Goal: Information Seeking & Learning: Learn about a topic

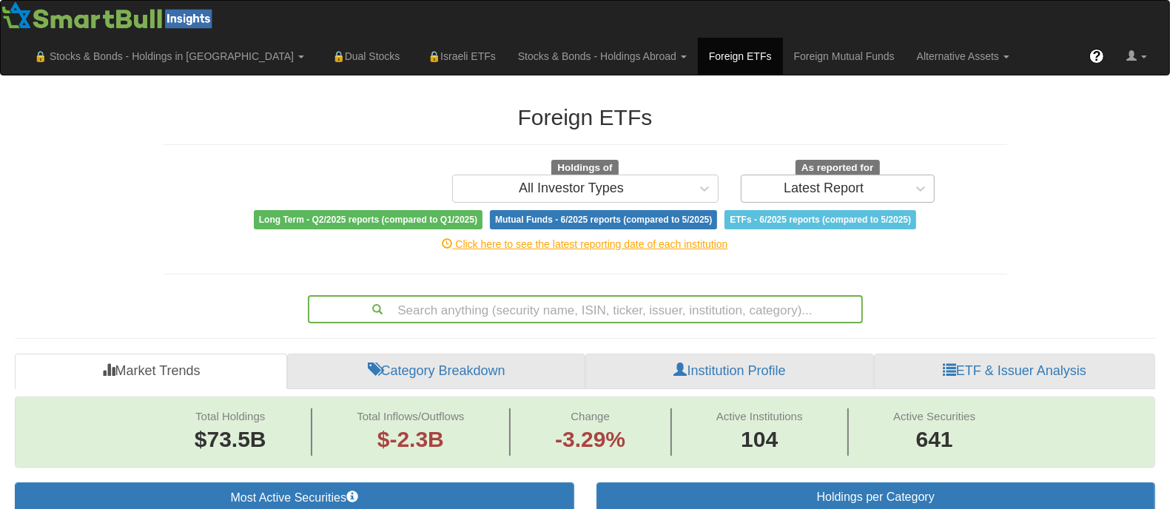
click at [838, 189] on div "Latest Report" at bounding box center [824, 188] width 80 height 15
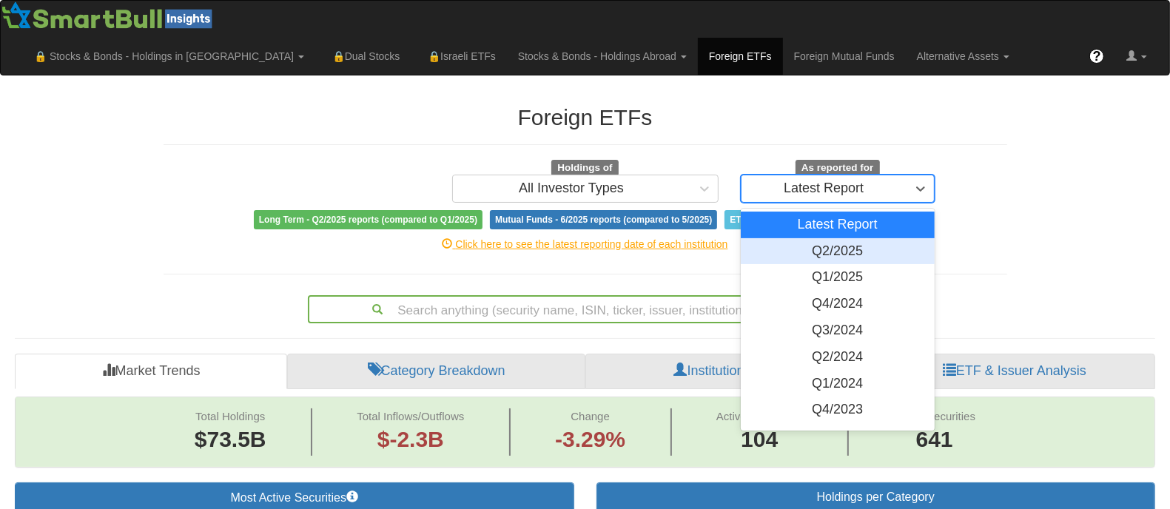
click at [852, 246] on div "Q2/2025" at bounding box center [838, 251] width 195 height 27
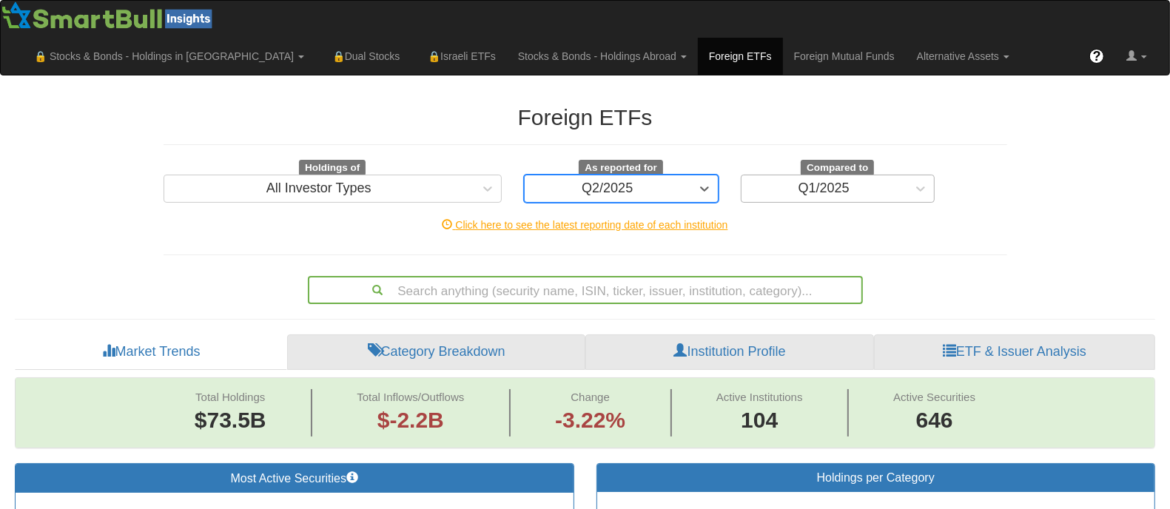
click at [904, 189] on div "Q1/2025" at bounding box center [824, 189] width 166 height 24
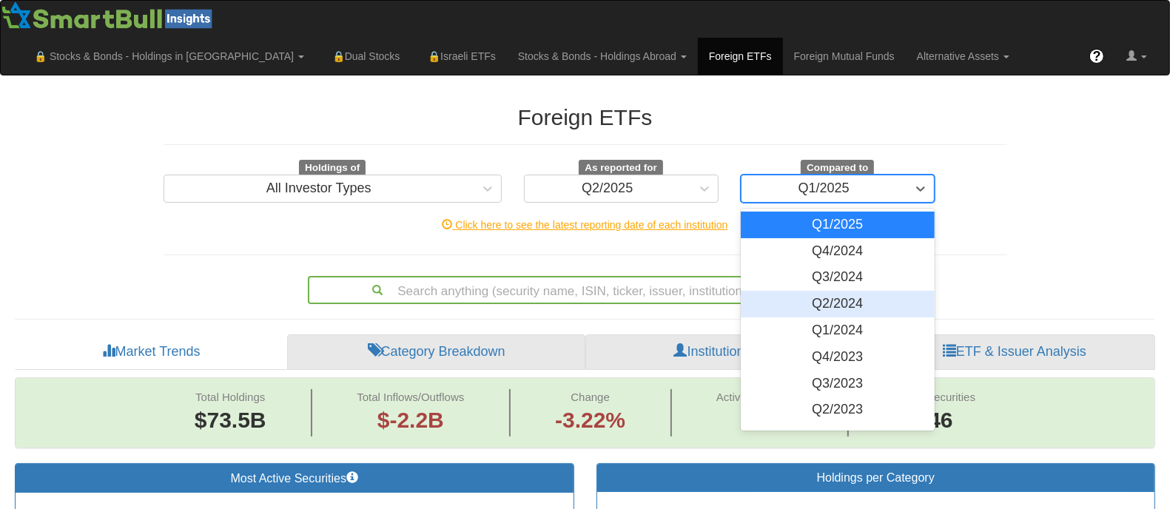
click at [849, 298] on div "Q2/2024" at bounding box center [838, 304] width 195 height 27
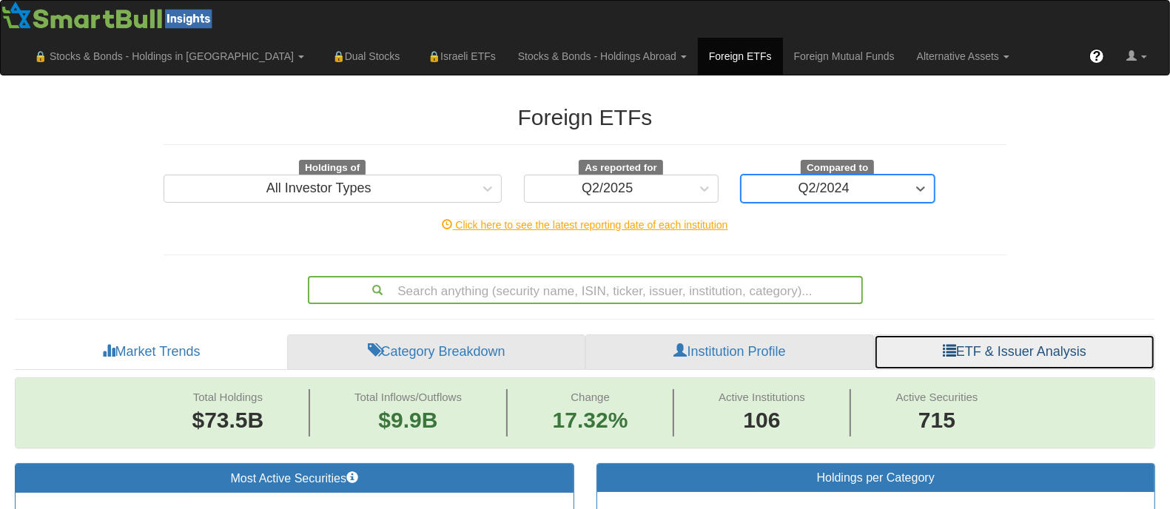
click at [956, 346] on link "ETF & Issuer Analysis" at bounding box center [1014, 352] width 281 height 36
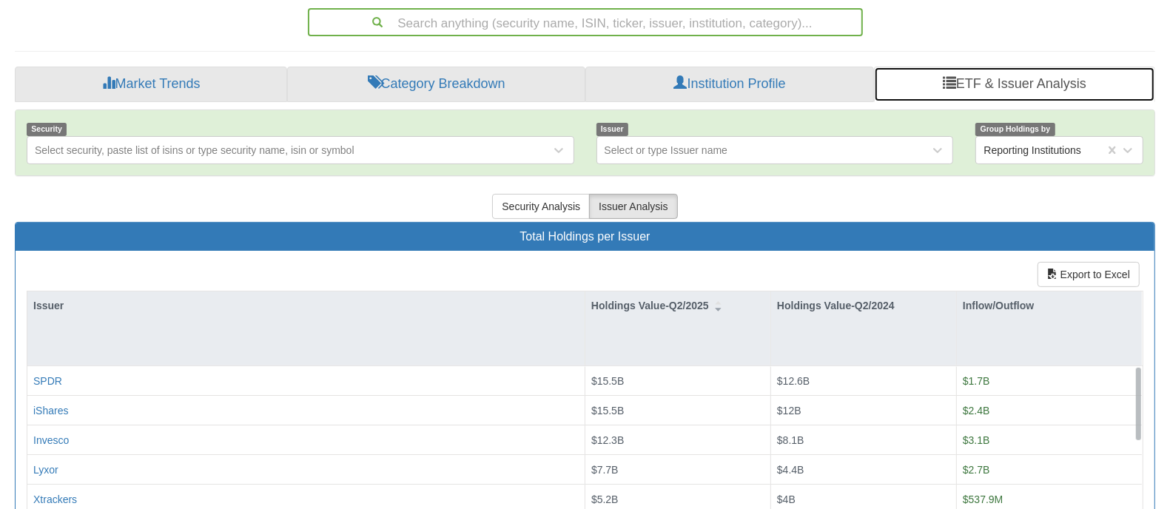
scroll to position [271, 0]
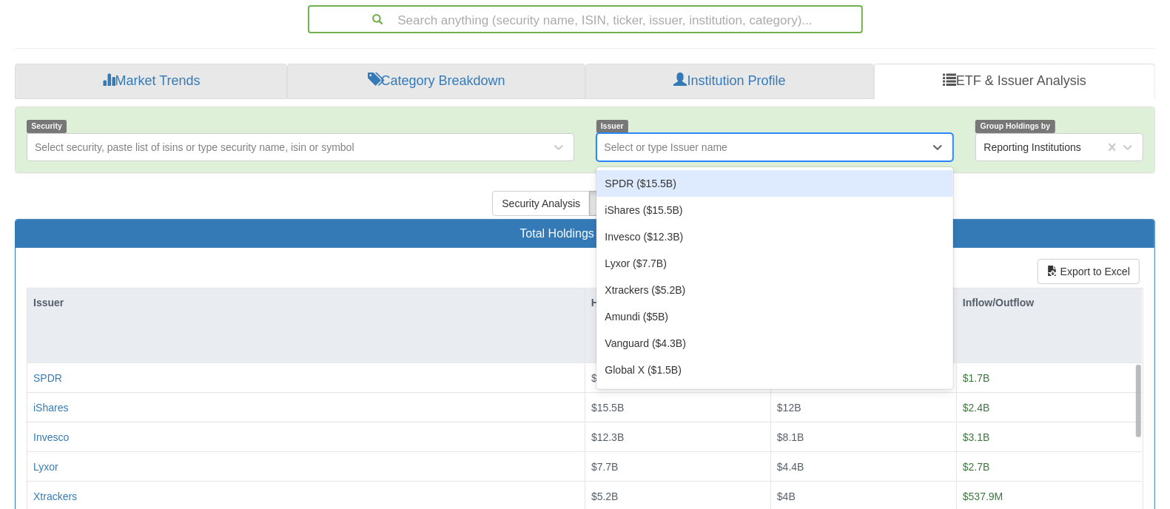
click at [812, 138] on div "Select or type Issuer name" at bounding box center [763, 147] width 333 height 24
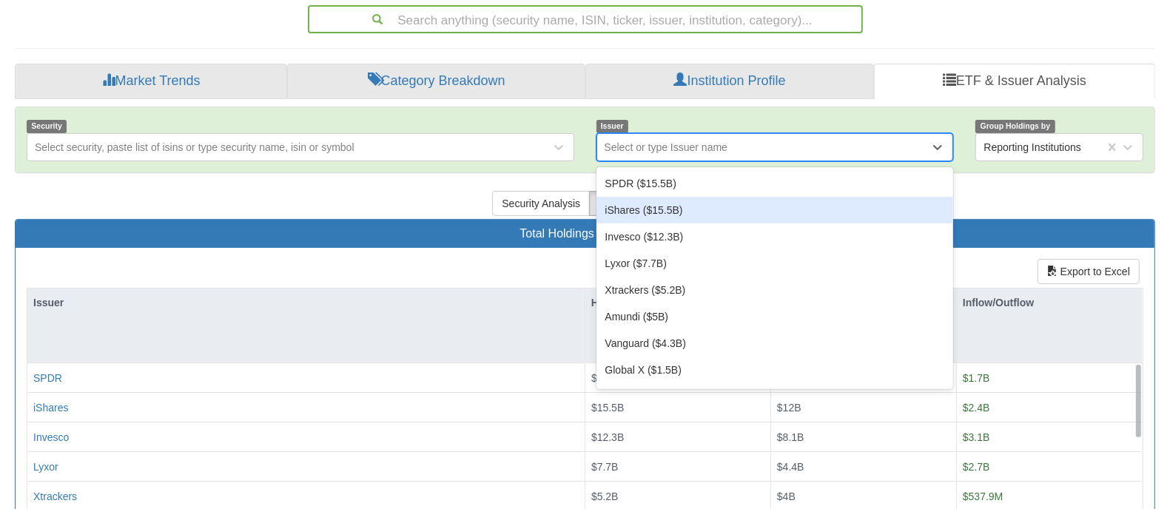
click at [735, 208] on div "iShares ($15.5B)" at bounding box center [774, 210] width 357 height 27
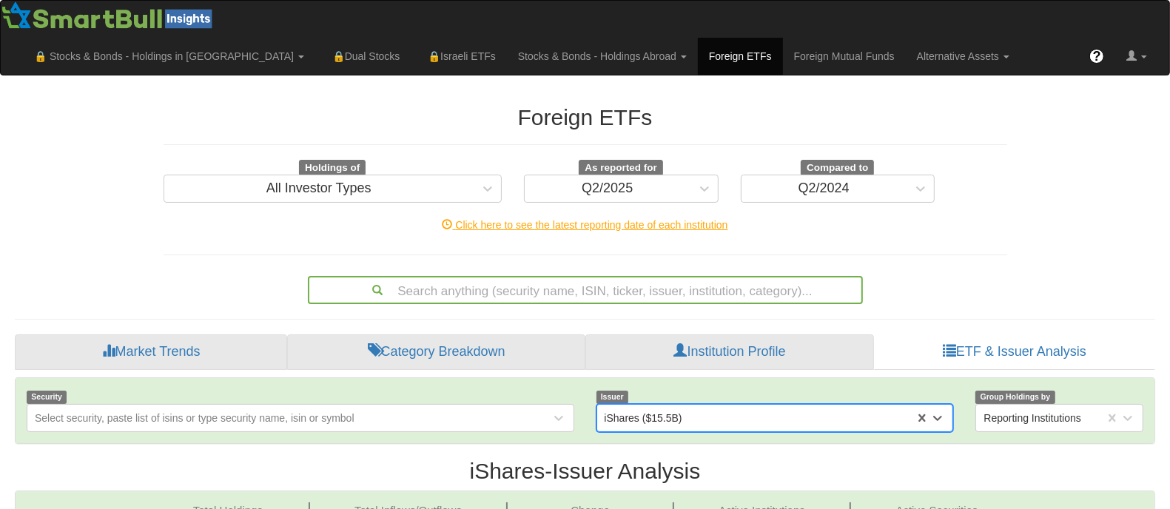
scroll to position [16, 0]
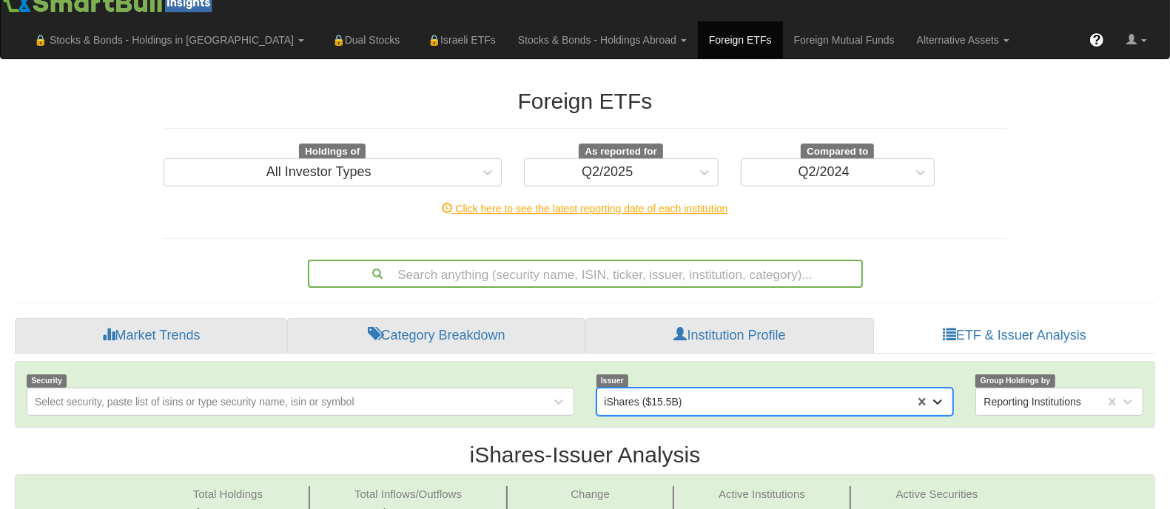
click at [941, 400] on div "option iShares ($15.5B), selected. 0 results available. Select is focused ,type…" at bounding box center [774, 402] width 357 height 28
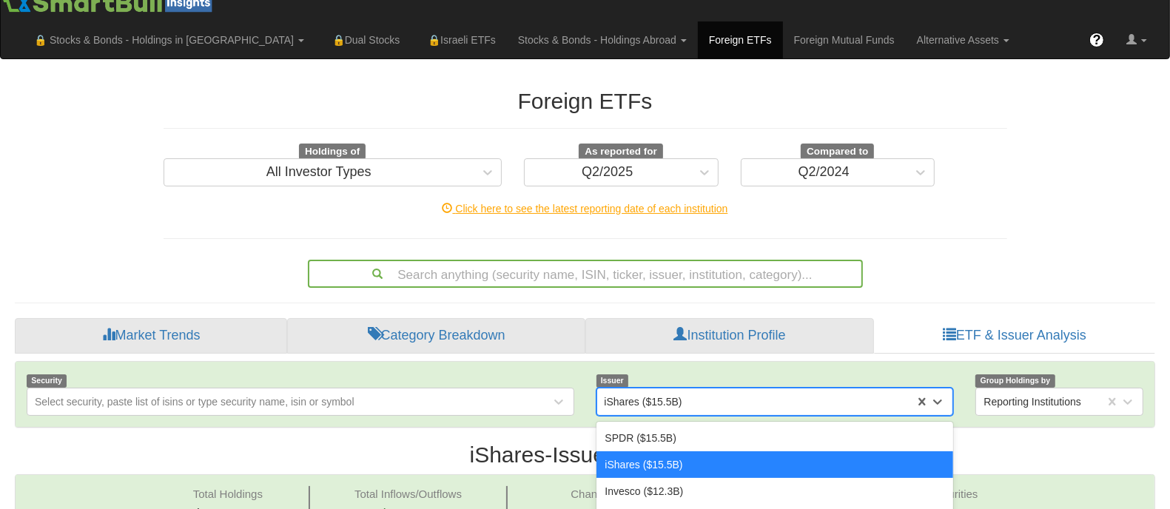
click at [1012, 254] on div "Search anything (security name, ISIN, ticker, issuer, institution, category)..." at bounding box center [585, 271] width 866 height 34
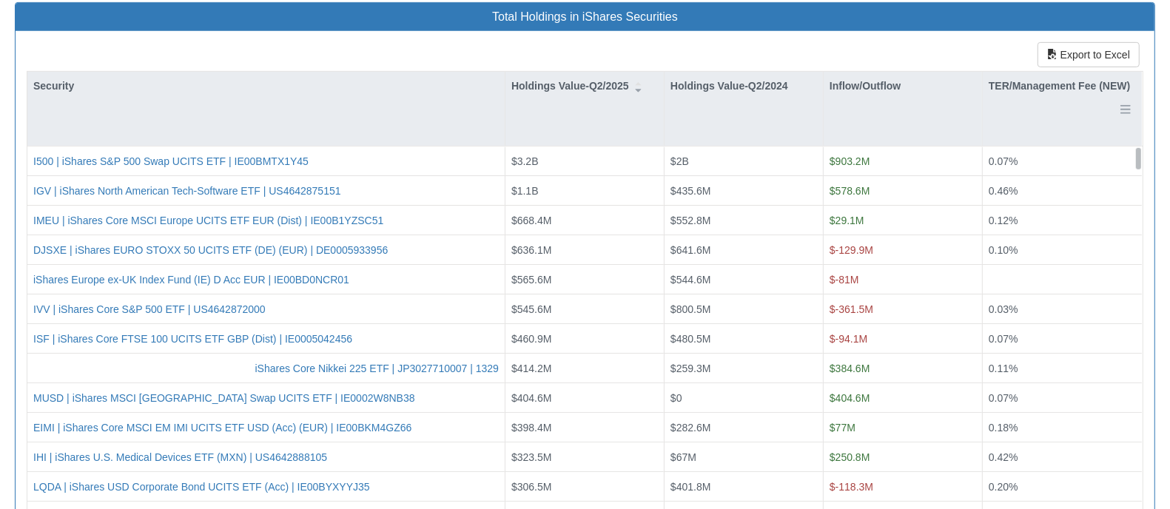
scroll to position [549, 0]
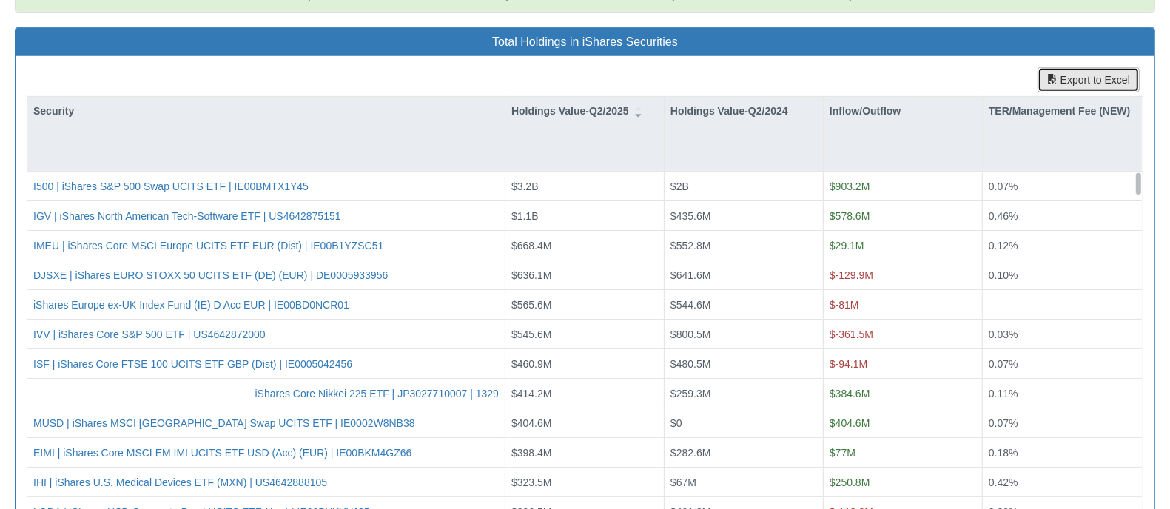
click at [1069, 85] on button "Export to Excel" at bounding box center [1088, 79] width 102 height 25
